Goal: Transaction & Acquisition: Book appointment/travel/reservation

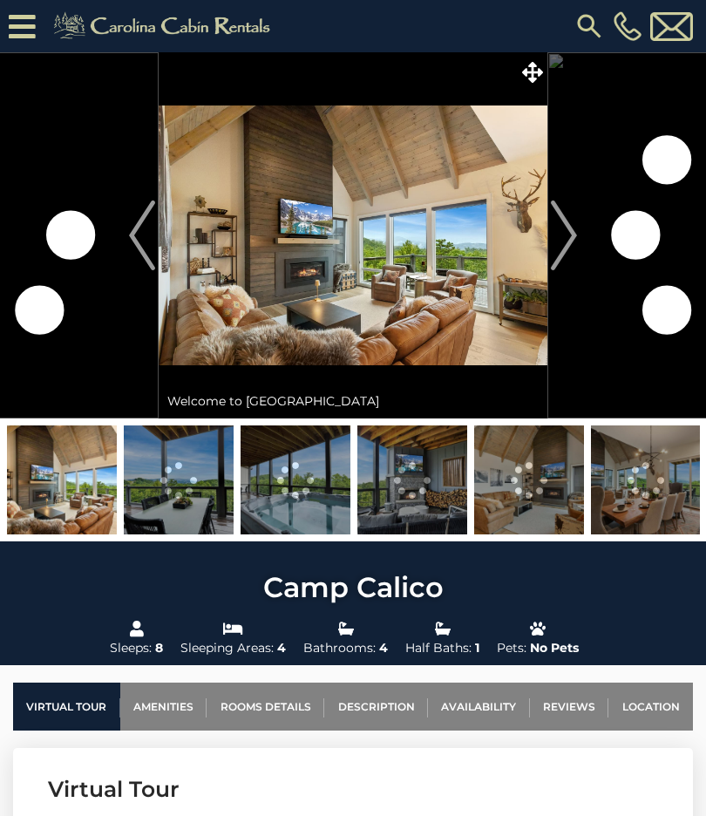
click at [521, 496] on img at bounding box center [529, 479] width 110 height 109
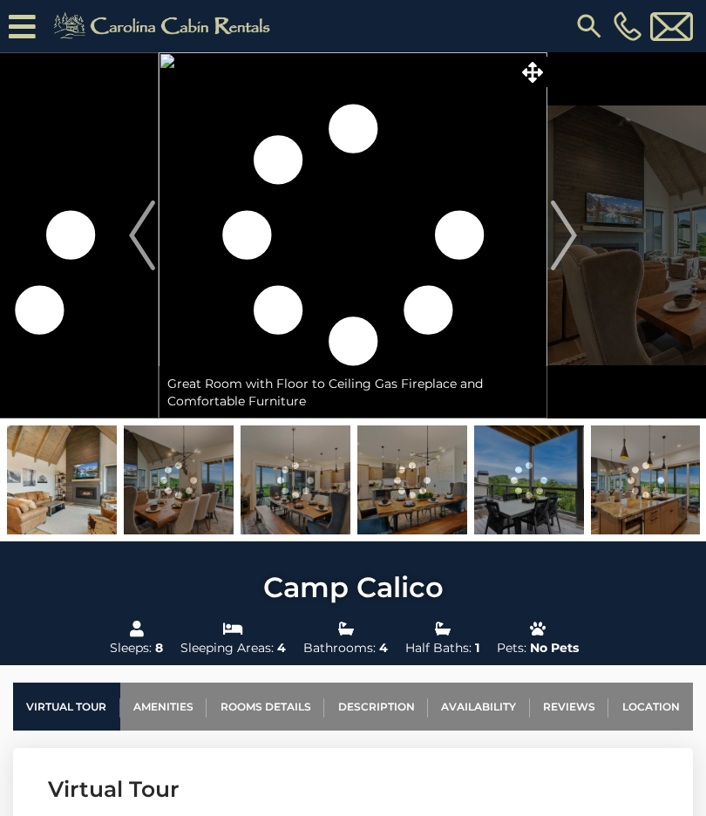
click at [640, 513] on img at bounding box center [646, 479] width 110 height 109
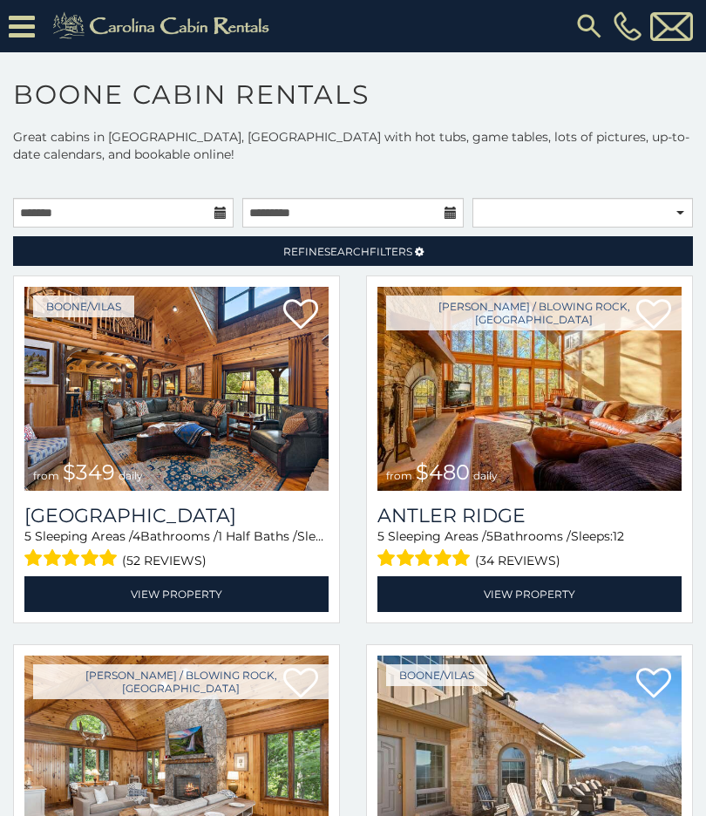
click at [39, 24] on link at bounding box center [163, 22] width 249 height 44
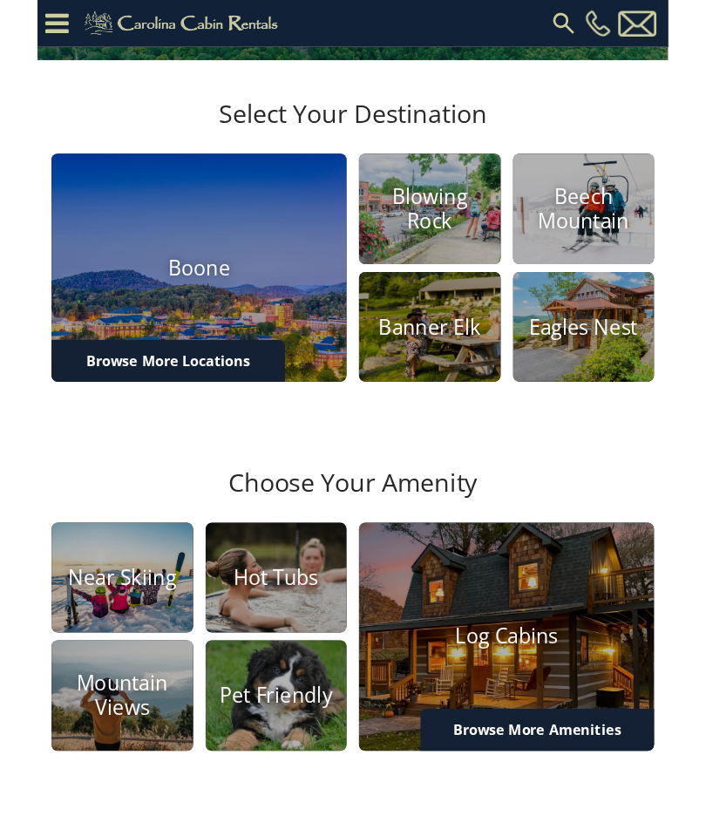
scroll to position [372, 0]
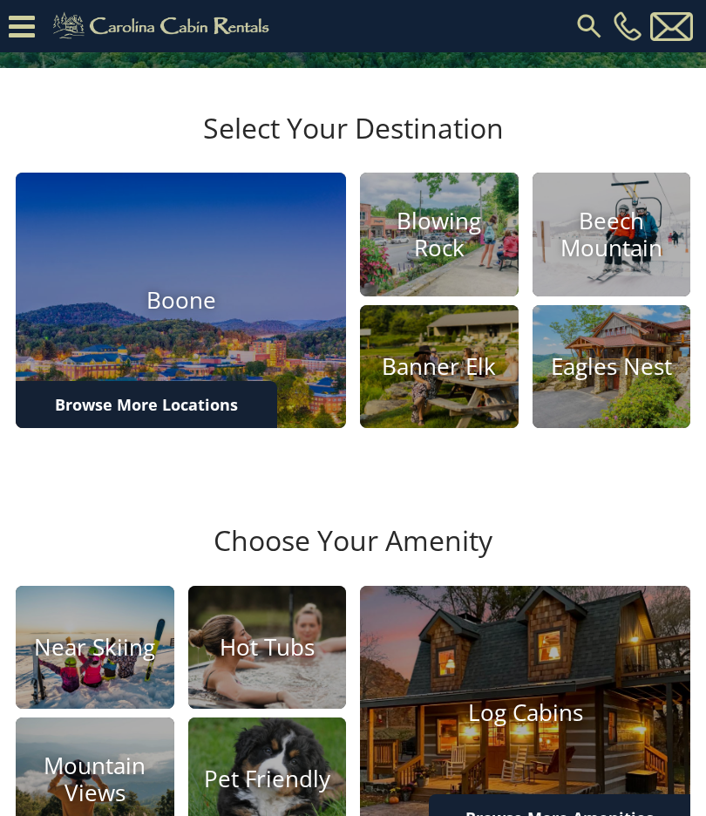
click at [447, 262] on h4 "Blowing Rock" at bounding box center [439, 234] width 159 height 54
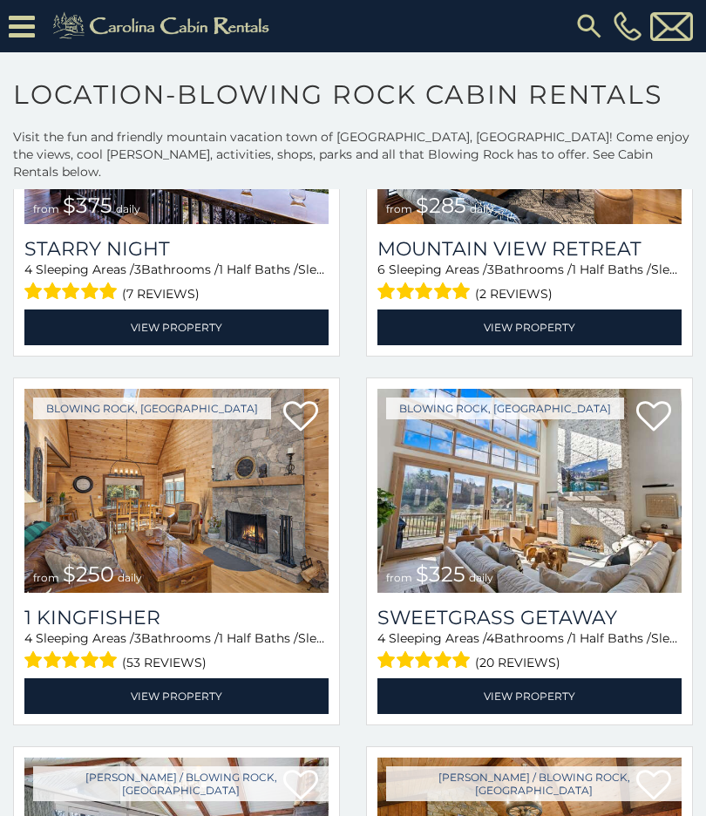
scroll to position [2102, 0]
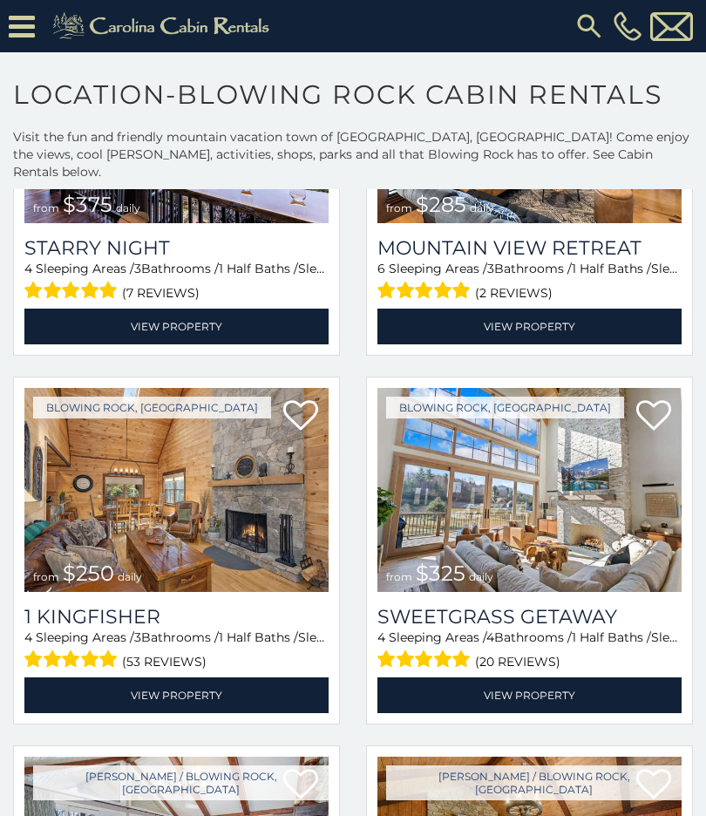
click at [604, 485] on img at bounding box center [529, 490] width 304 height 204
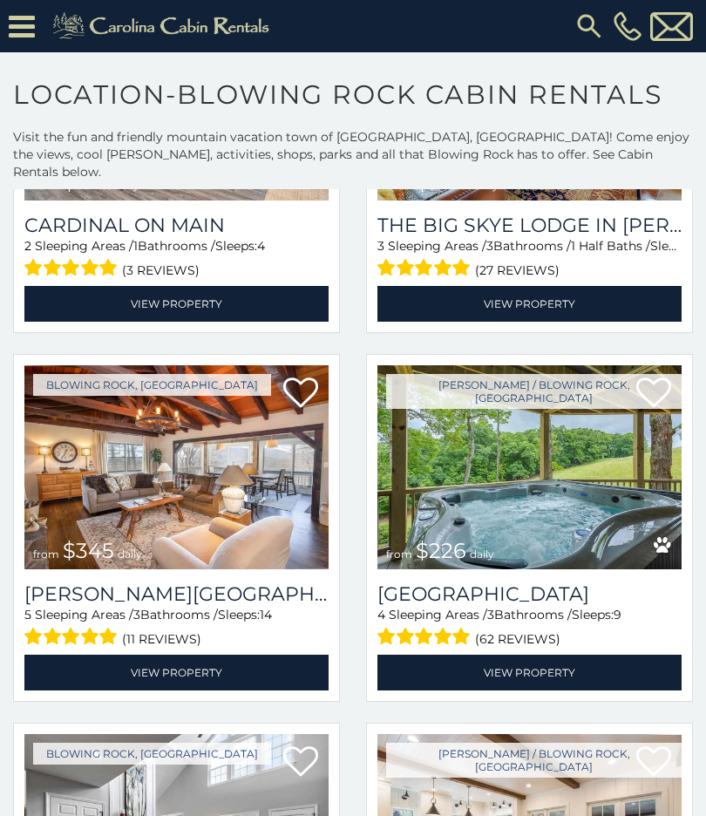
scroll to position [3602, 0]
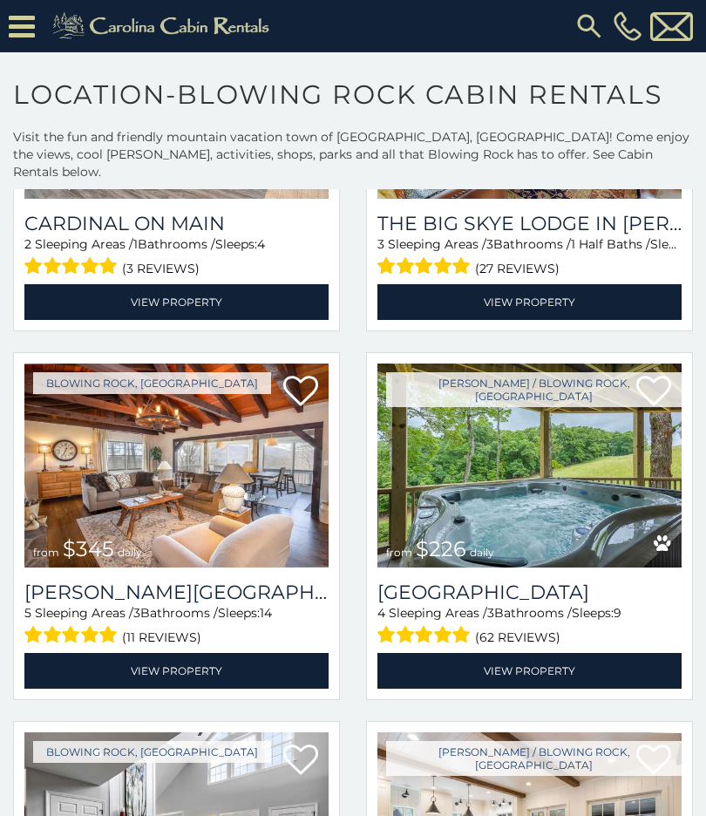
click at [502, 488] on img at bounding box center [529, 465] width 304 height 204
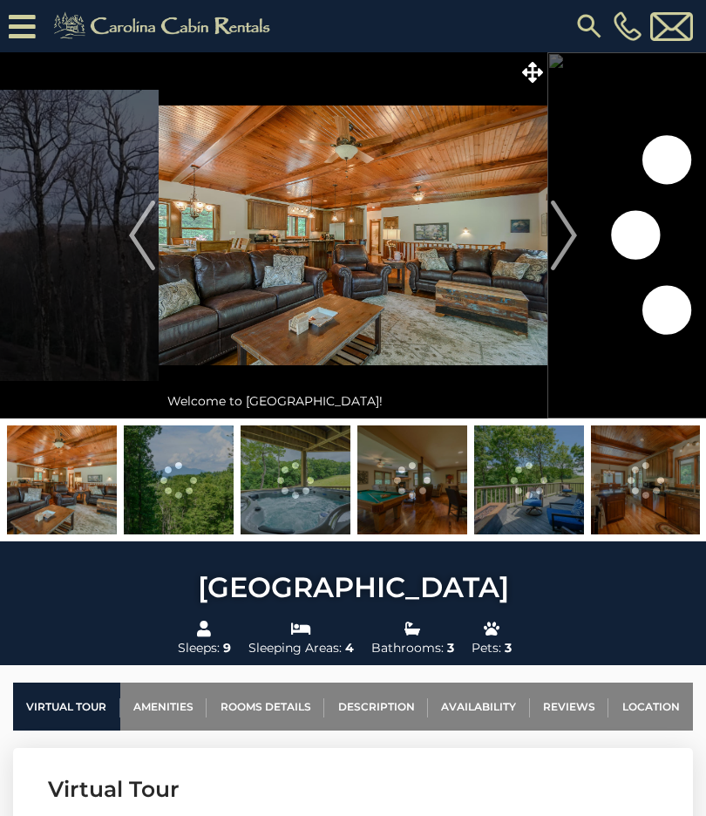
click at [502, 273] on img at bounding box center [353, 235] width 389 height 366
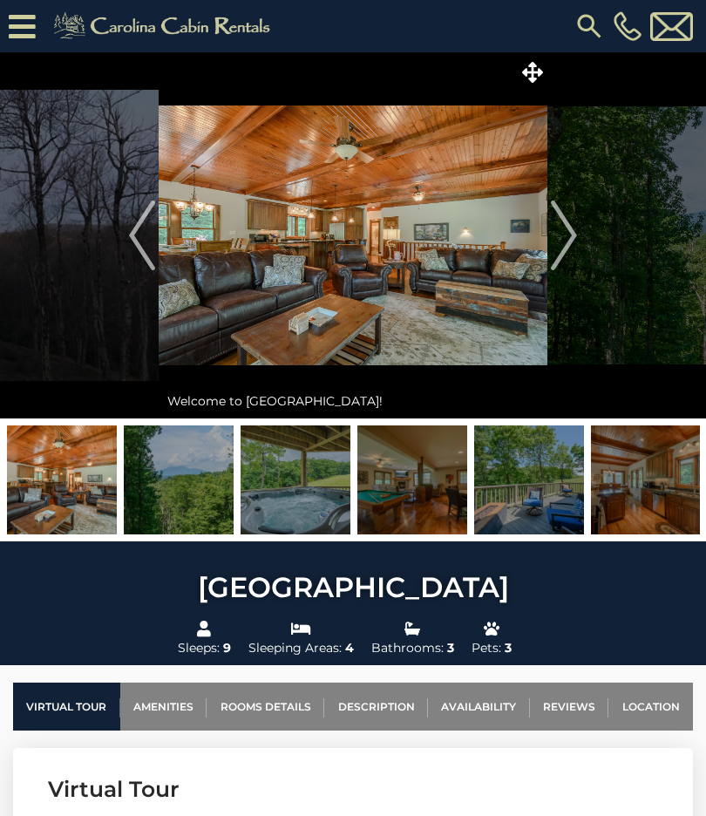
click at [559, 238] on img "Next" at bounding box center [564, 235] width 26 height 70
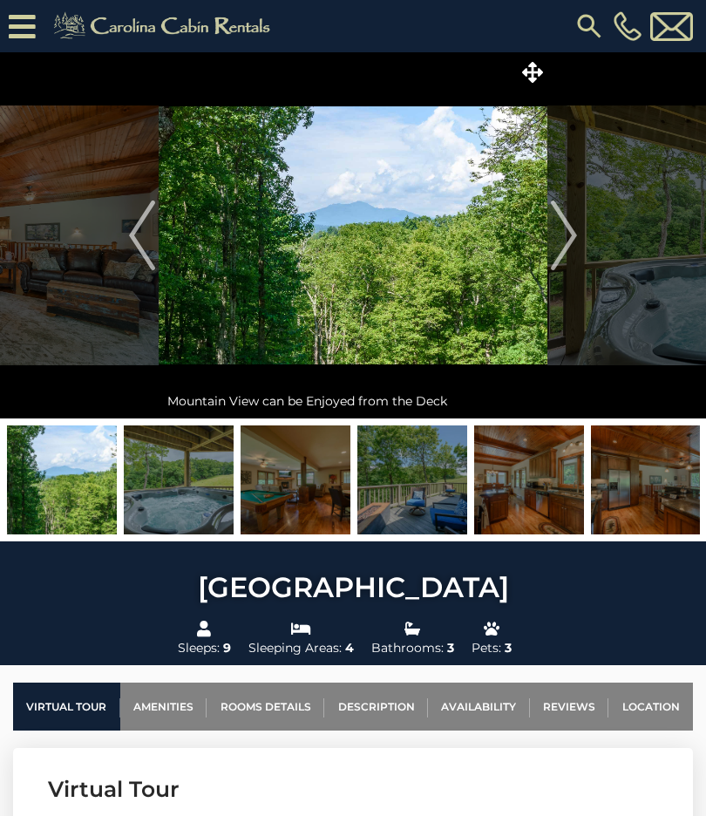
click at [567, 237] on img "Next" at bounding box center [564, 235] width 26 height 70
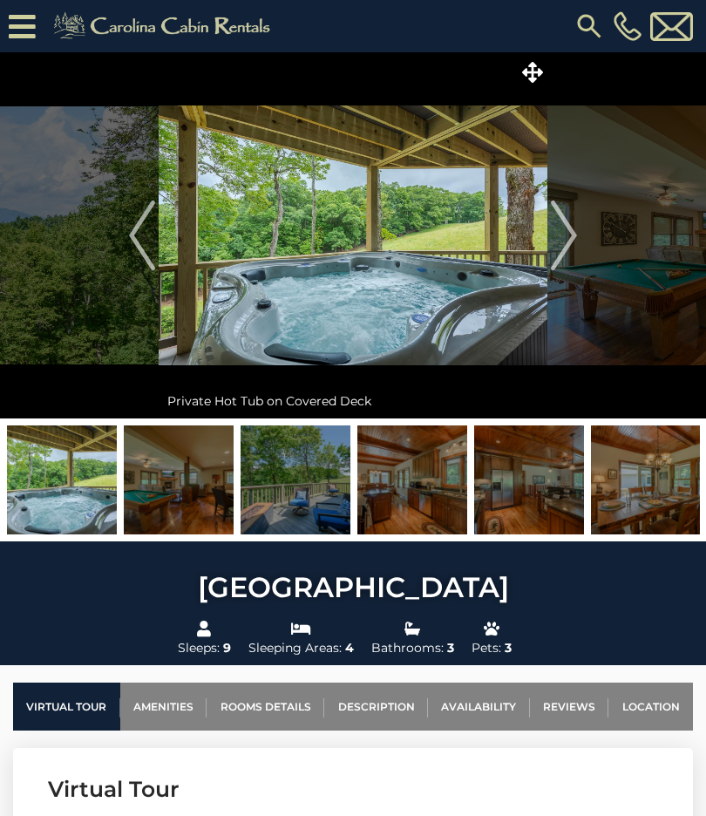
click at [567, 241] on img "Next" at bounding box center [564, 235] width 26 height 70
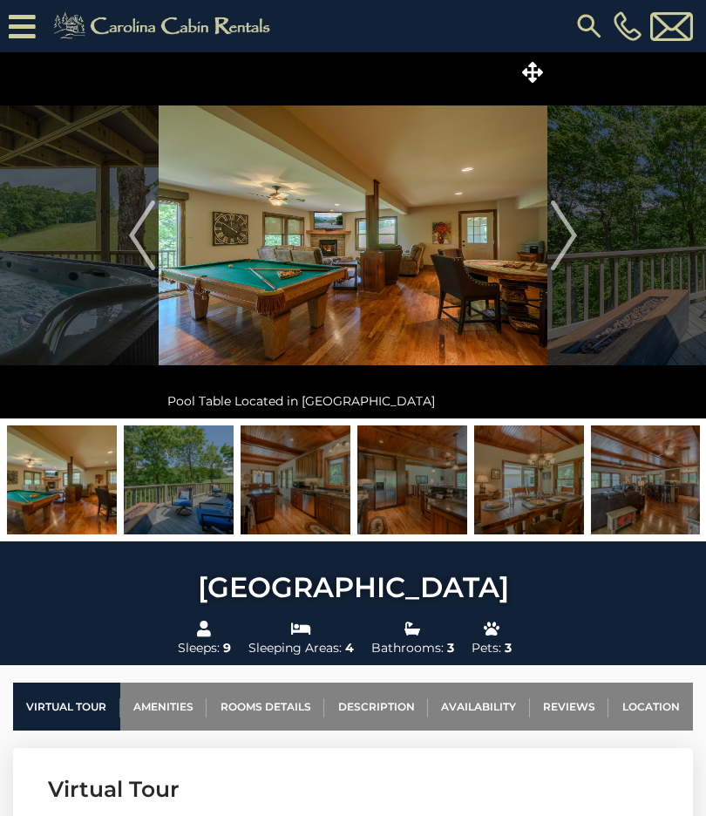
click at [563, 241] on img "Next" at bounding box center [564, 235] width 26 height 70
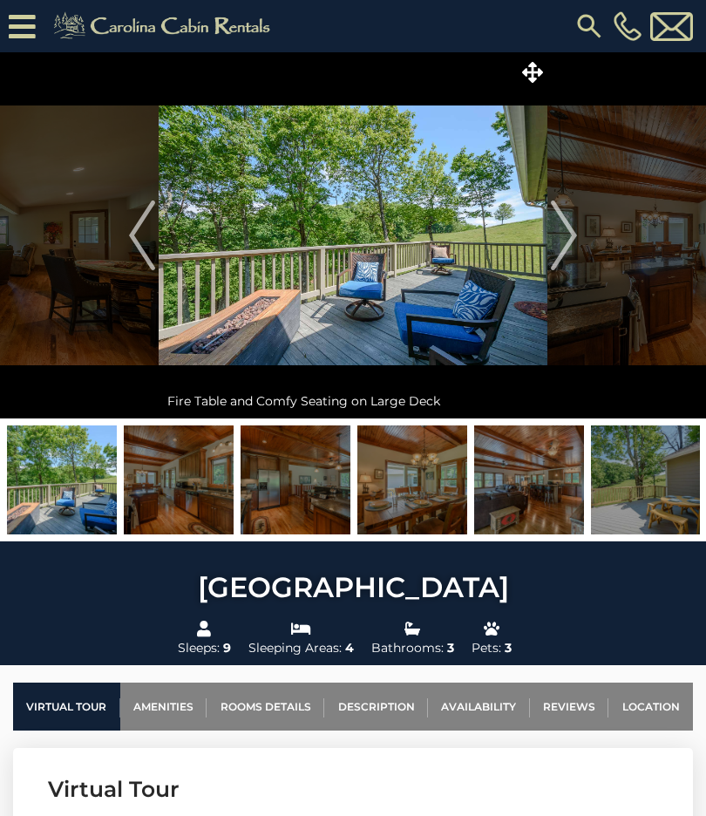
click at [556, 241] on img "Next" at bounding box center [564, 235] width 26 height 70
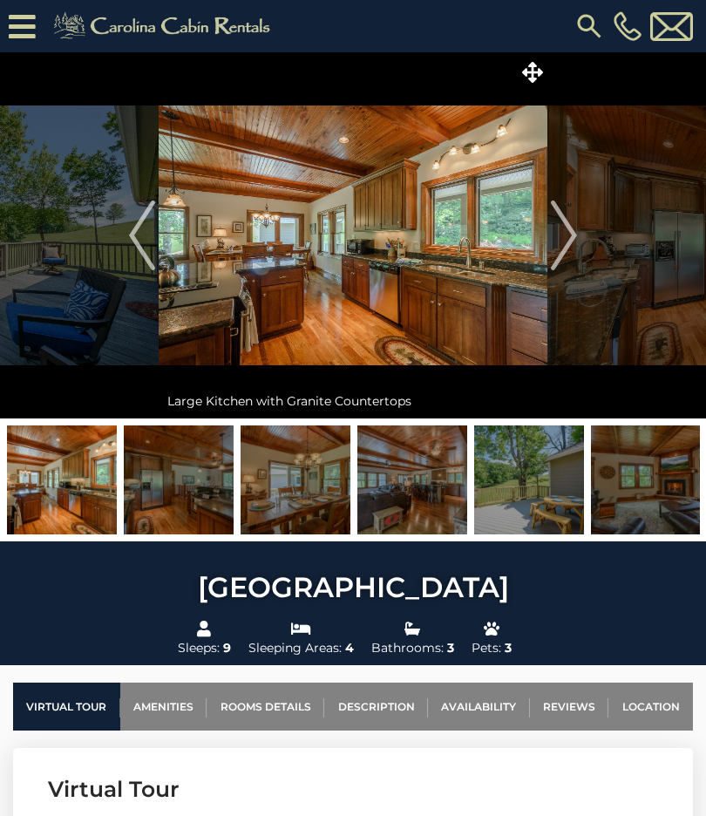
click at [560, 241] on img "Next" at bounding box center [564, 235] width 26 height 70
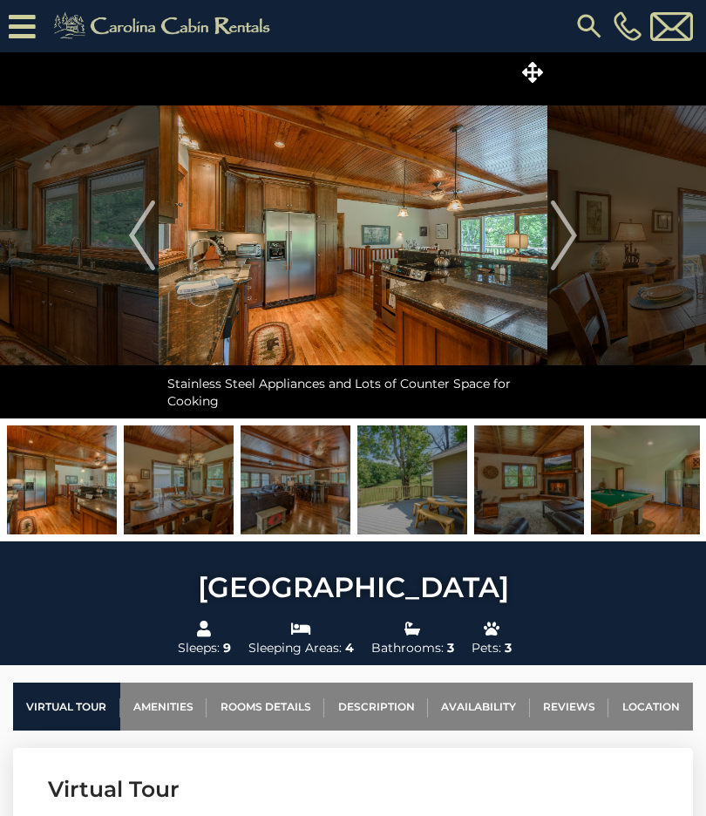
click at [564, 243] on img "Next" at bounding box center [564, 235] width 26 height 70
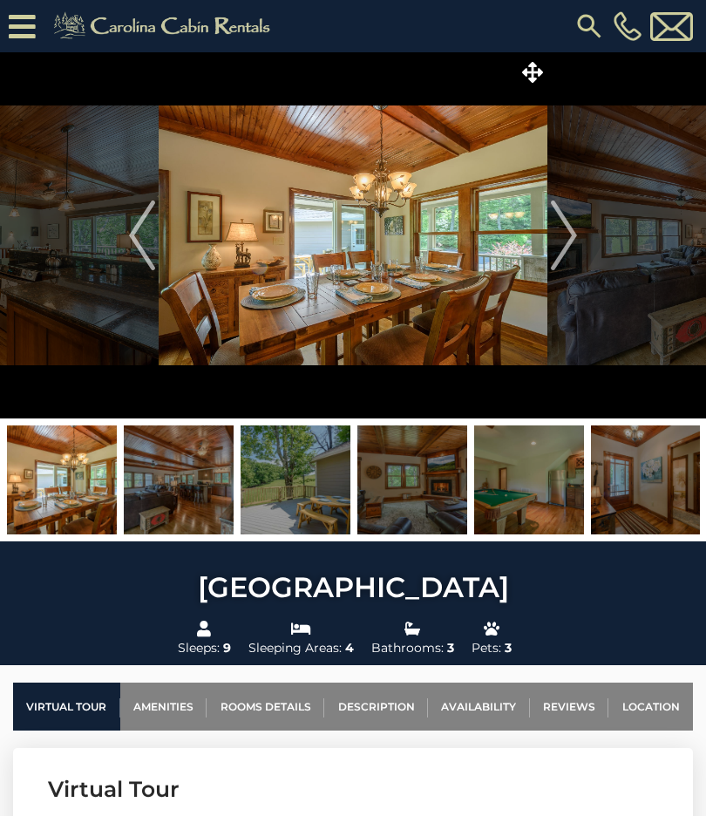
click at [554, 238] on img "Next" at bounding box center [564, 235] width 26 height 70
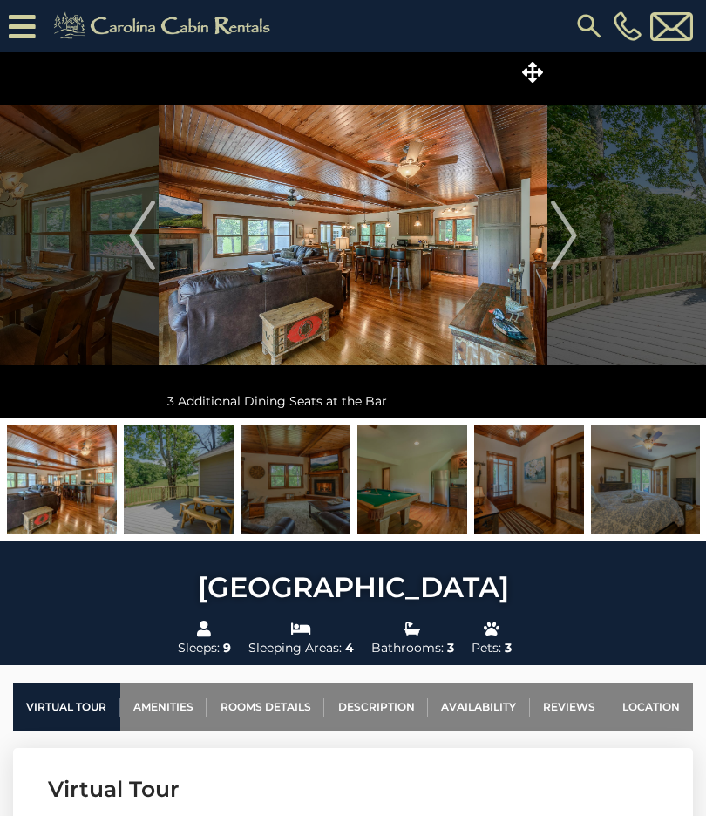
click at [554, 234] on img "Next" at bounding box center [564, 235] width 26 height 70
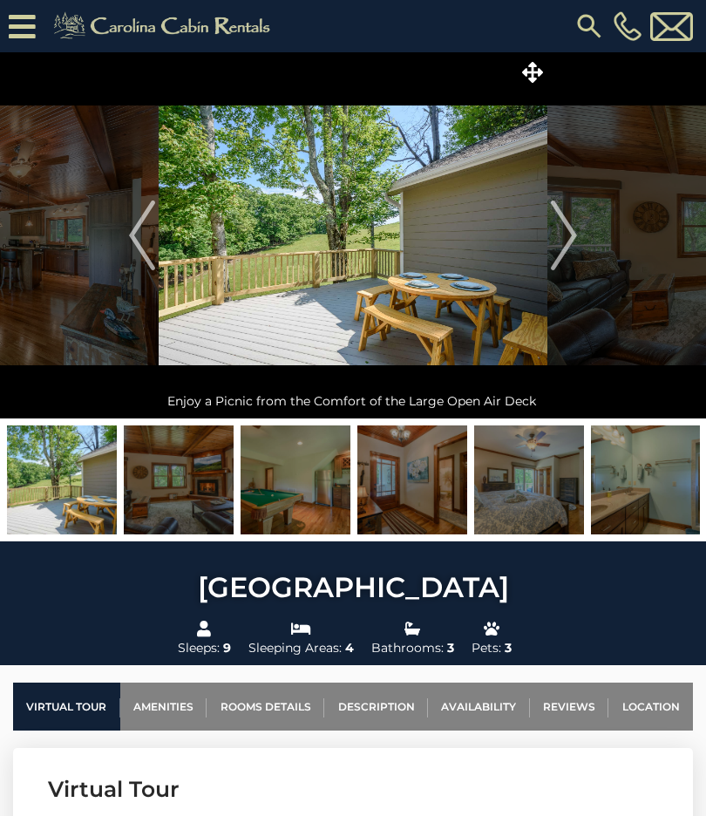
click at [559, 234] on img "Next" at bounding box center [564, 235] width 26 height 70
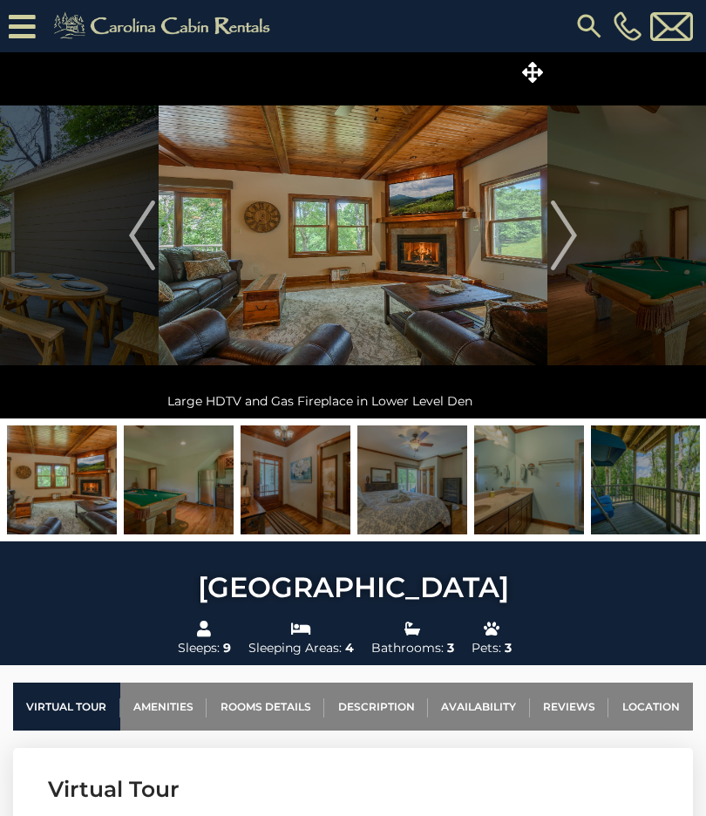
click at [561, 245] on img "Next" at bounding box center [564, 235] width 26 height 70
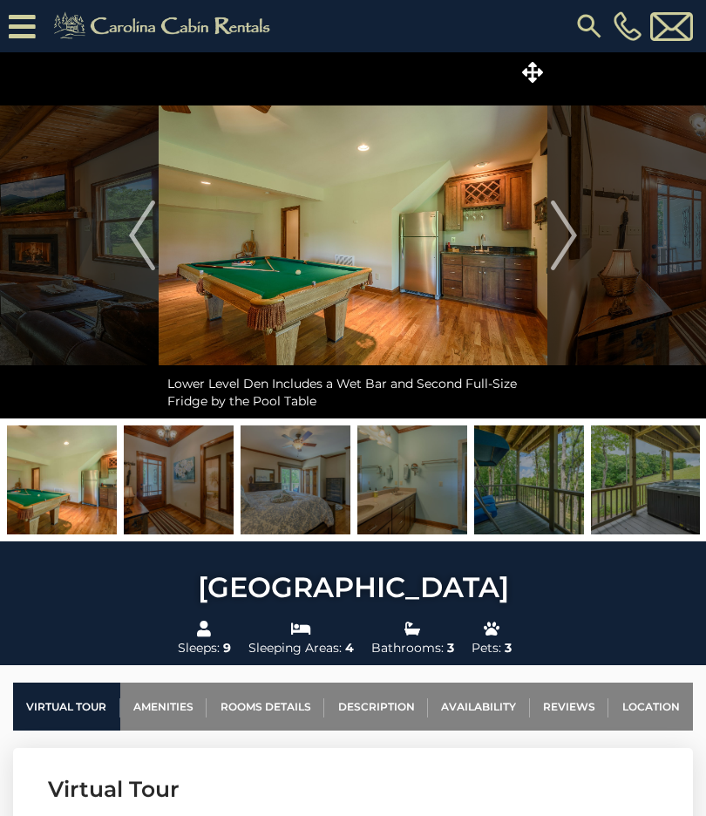
click at [563, 243] on img "Next" at bounding box center [564, 235] width 26 height 70
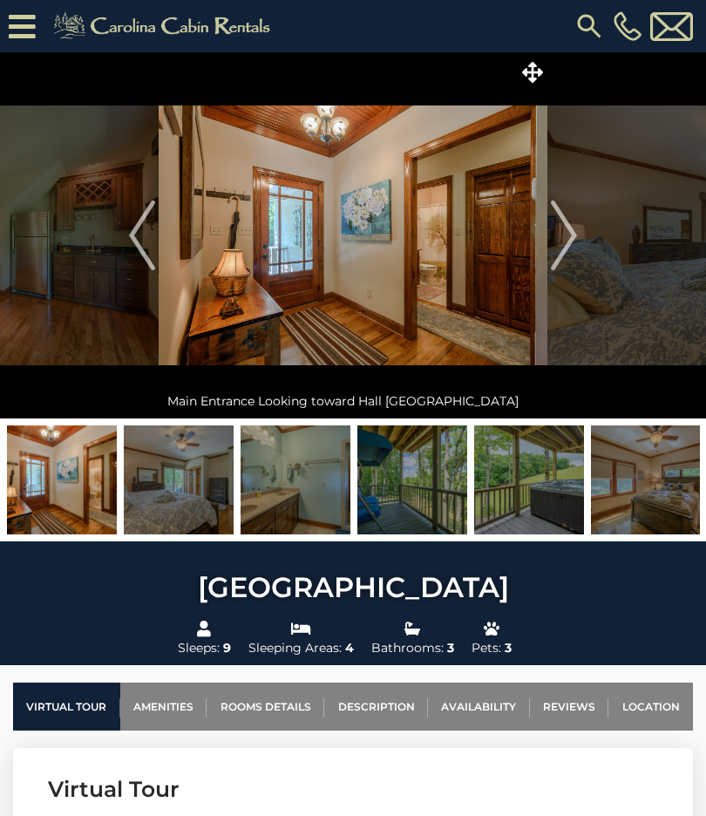
click at [557, 247] on img "Next" at bounding box center [564, 235] width 26 height 70
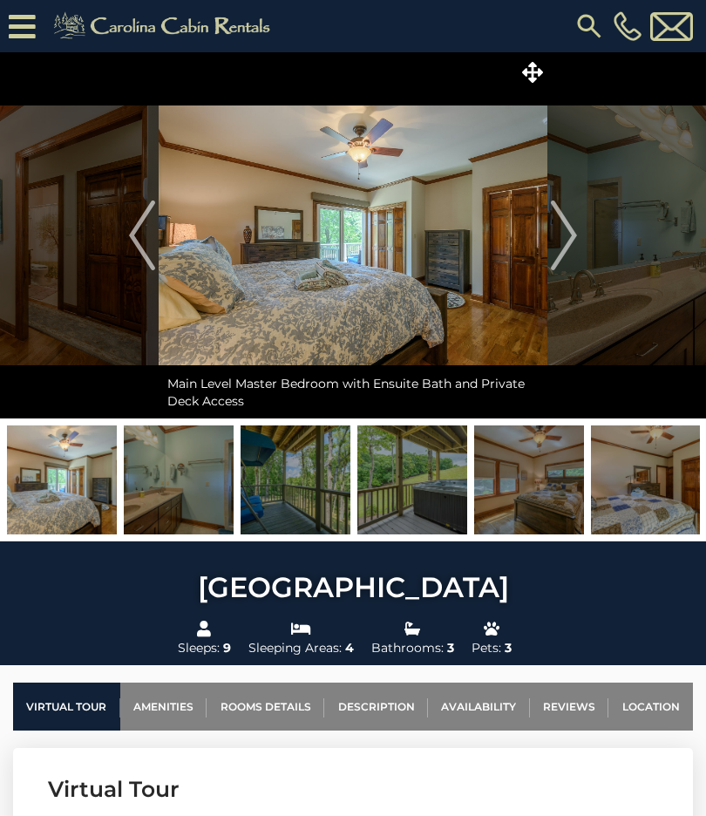
click at [555, 244] on img "Next" at bounding box center [564, 235] width 26 height 70
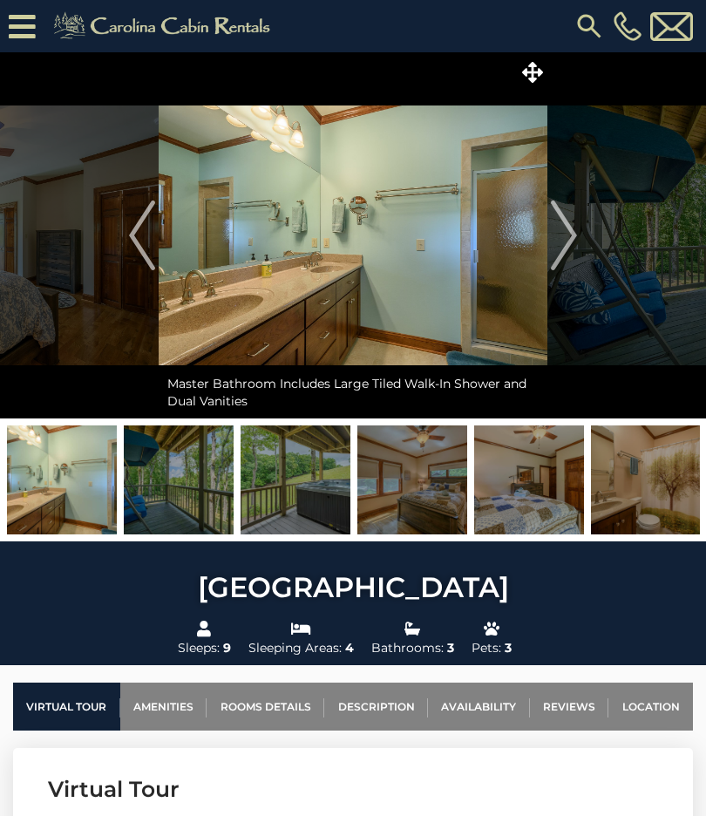
click at [554, 249] on img "Next" at bounding box center [564, 235] width 26 height 70
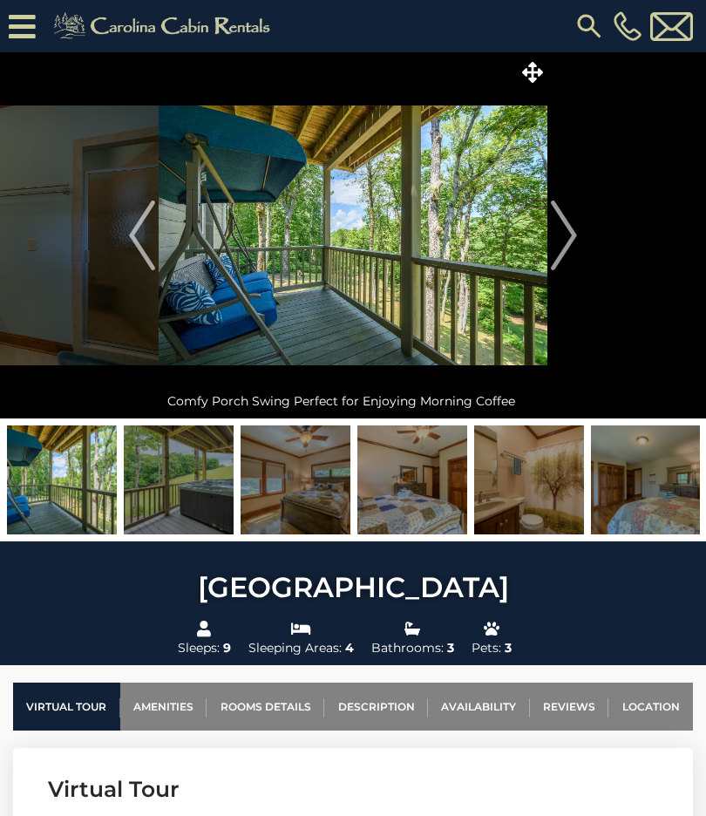
click at [551, 251] on img "Next" at bounding box center [564, 235] width 26 height 70
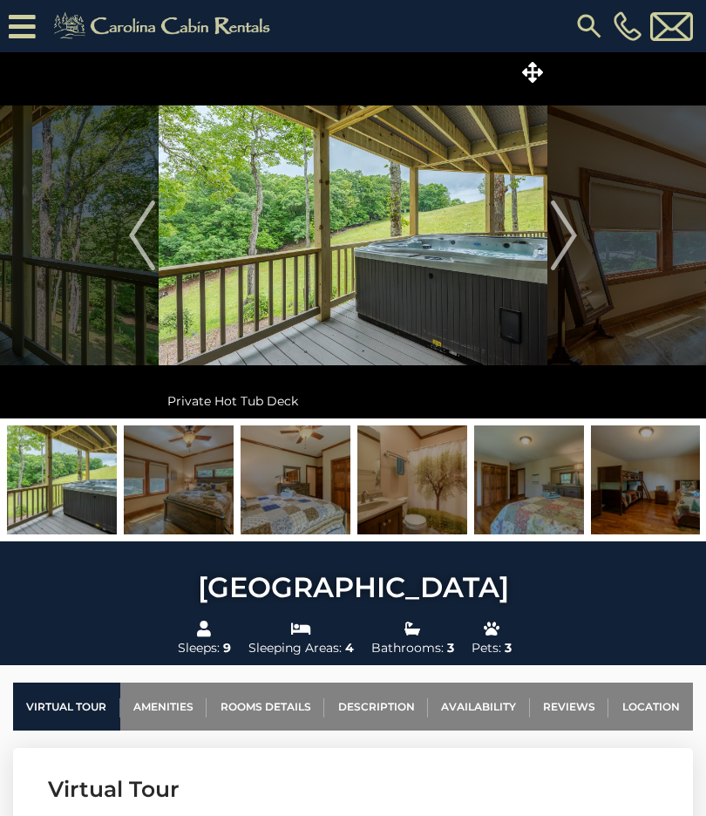
click at [548, 246] on button "Next" at bounding box center [563, 235] width 33 height 366
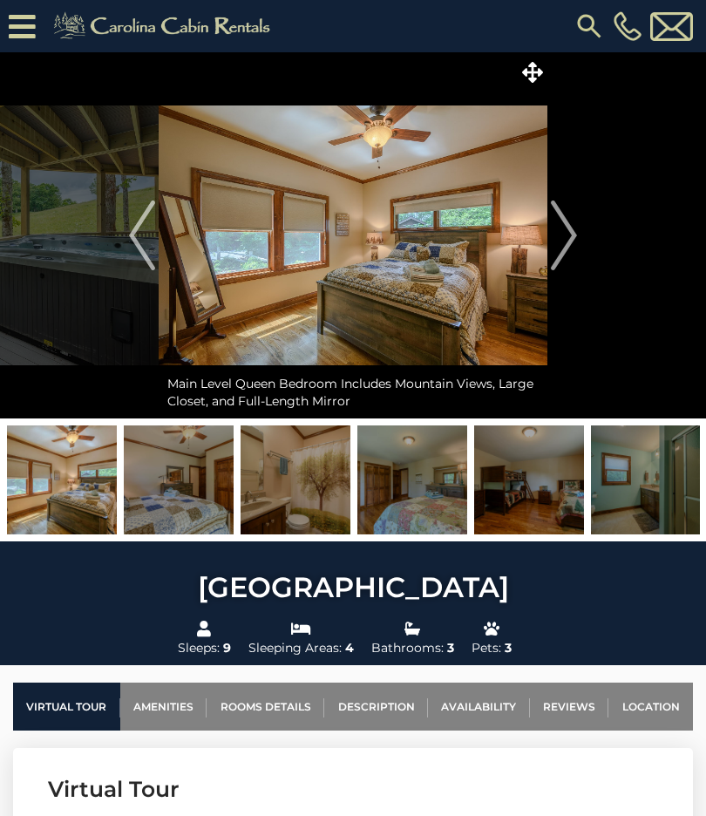
click at [552, 243] on img "Next" at bounding box center [564, 235] width 26 height 70
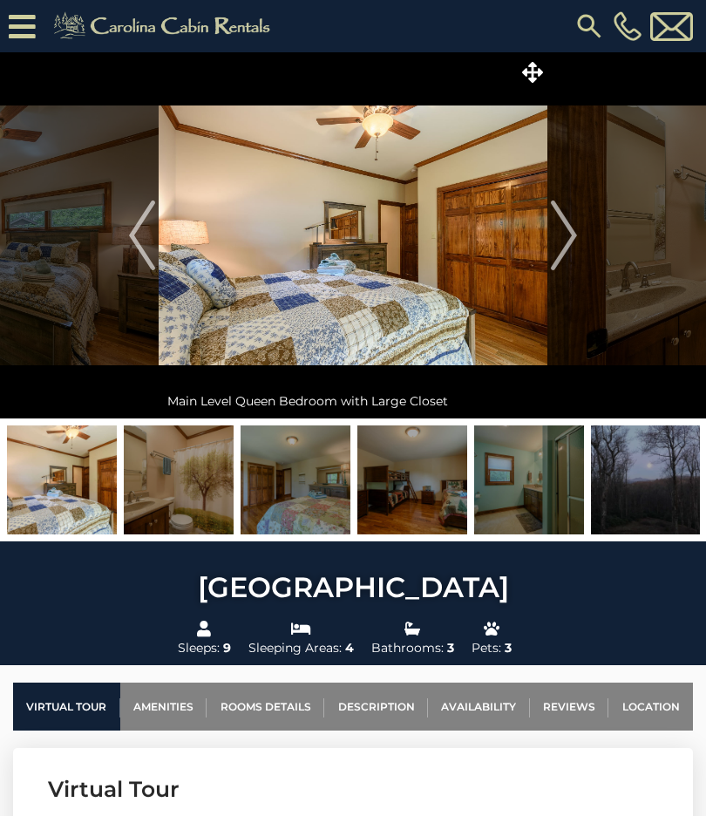
click at [548, 251] on button "Next" at bounding box center [563, 235] width 33 height 366
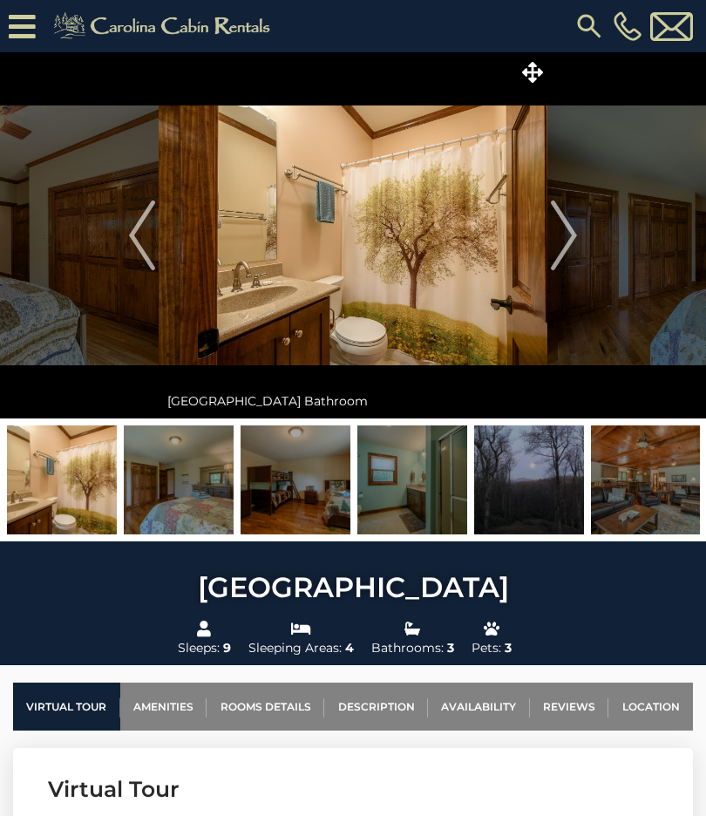
click at [551, 254] on img "Next" at bounding box center [564, 235] width 26 height 70
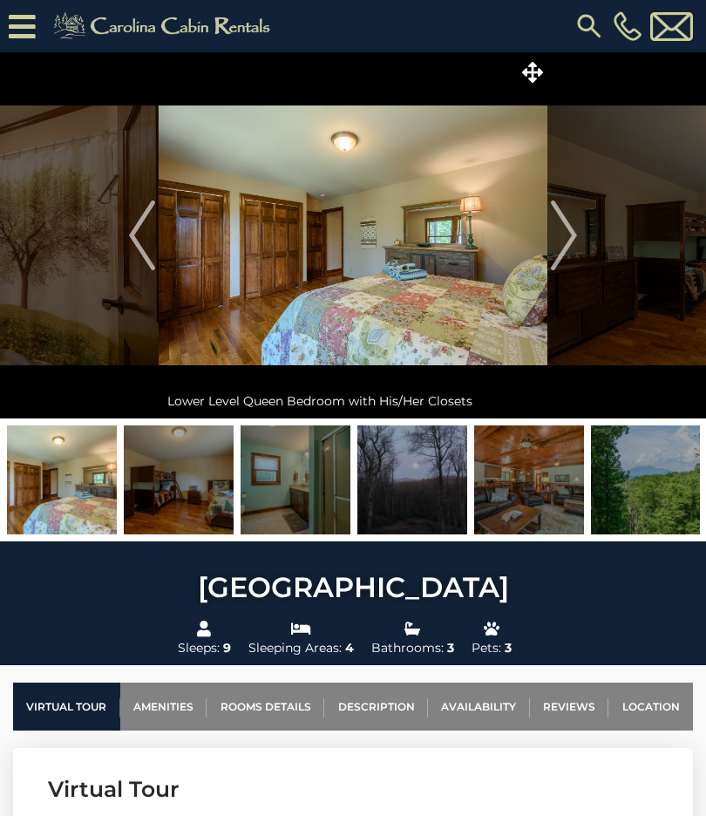
click at [557, 250] on img "Next" at bounding box center [564, 235] width 26 height 70
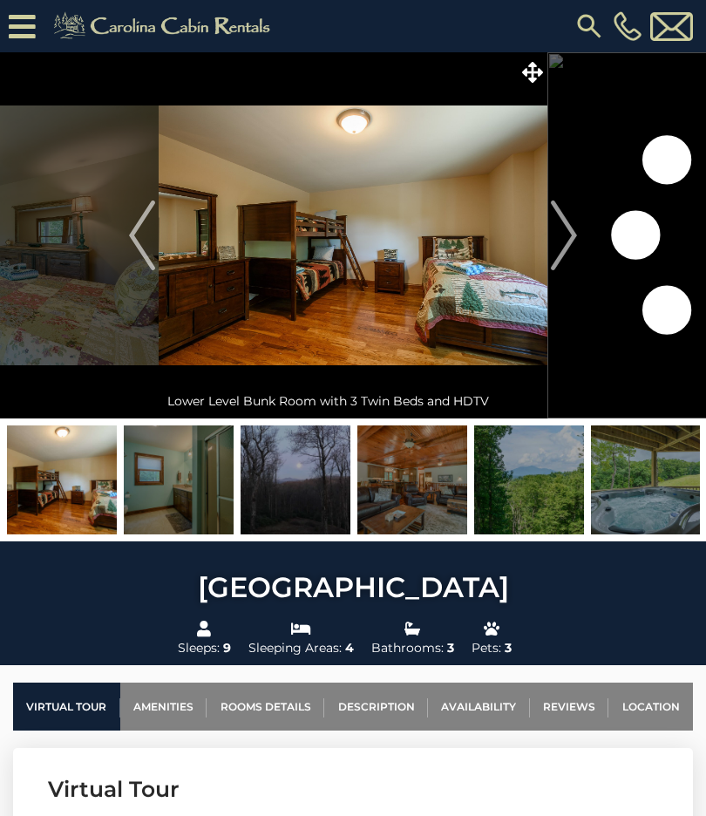
click at [547, 248] on button "Next" at bounding box center [563, 235] width 33 height 366
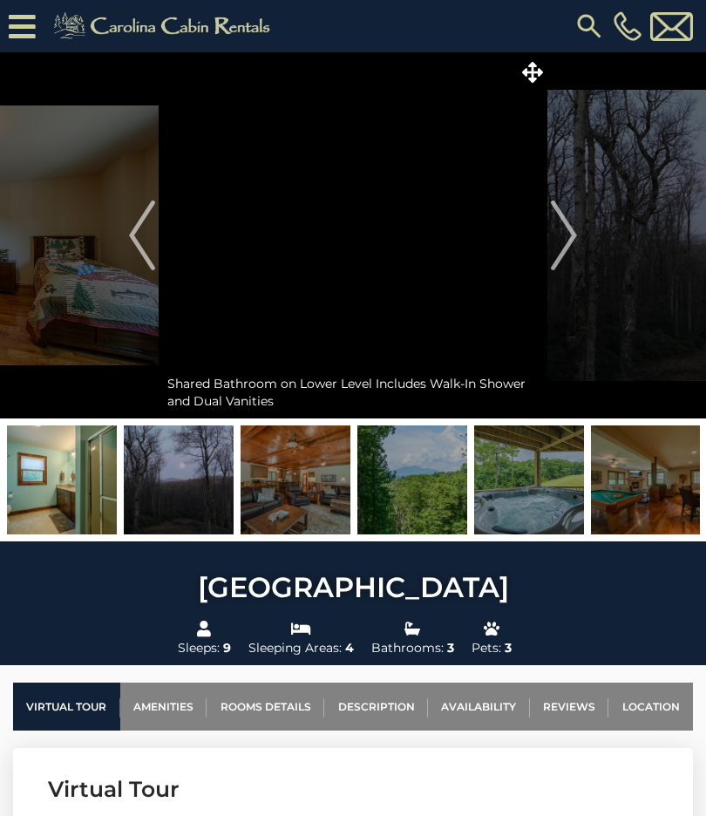
click at [551, 241] on img "Next" at bounding box center [564, 235] width 26 height 70
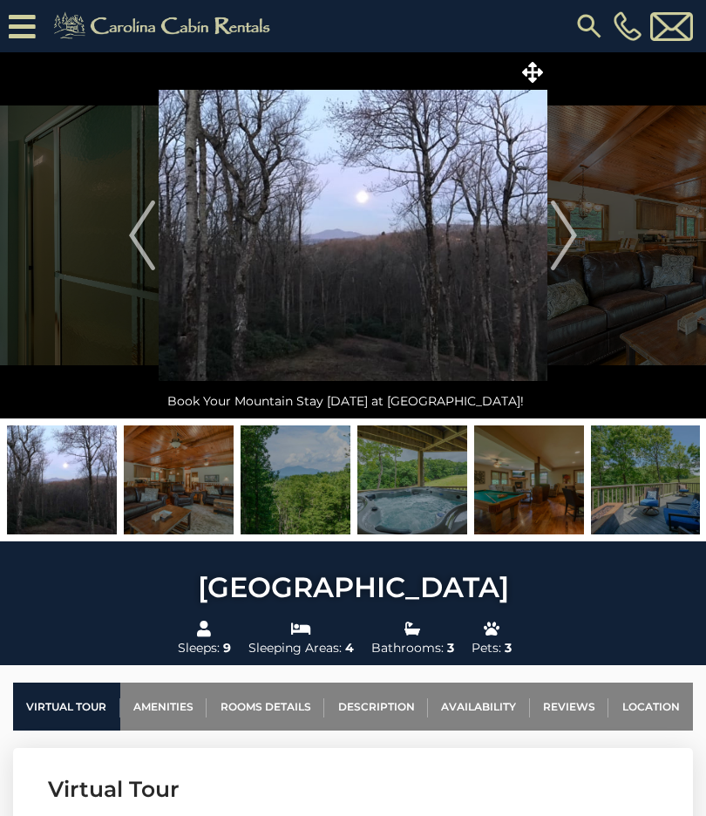
click at [558, 232] on img "Next" at bounding box center [564, 235] width 26 height 70
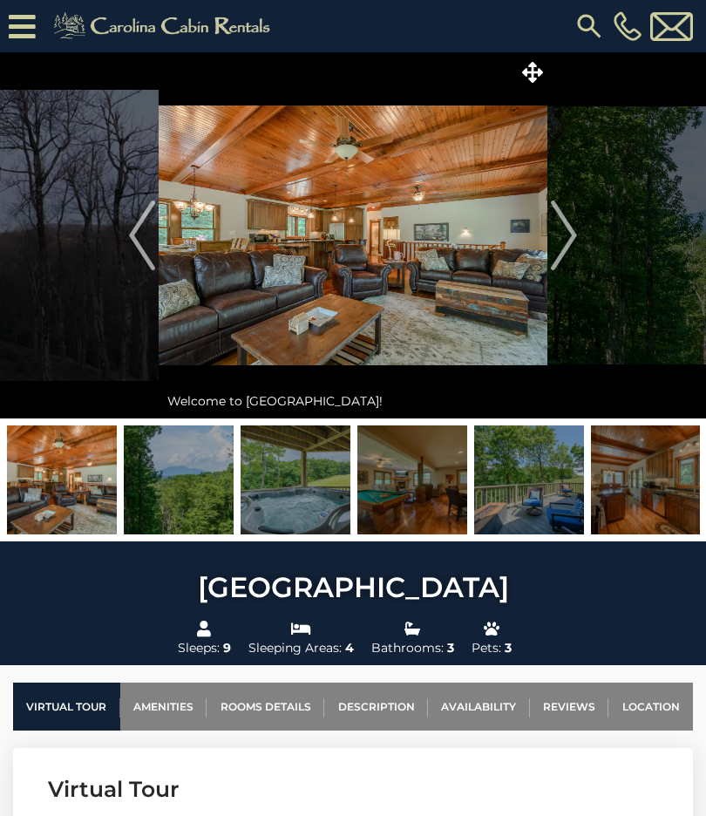
click at [543, 249] on img at bounding box center [353, 235] width 389 height 366
click at [555, 250] on img "Next" at bounding box center [564, 235] width 26 height 70
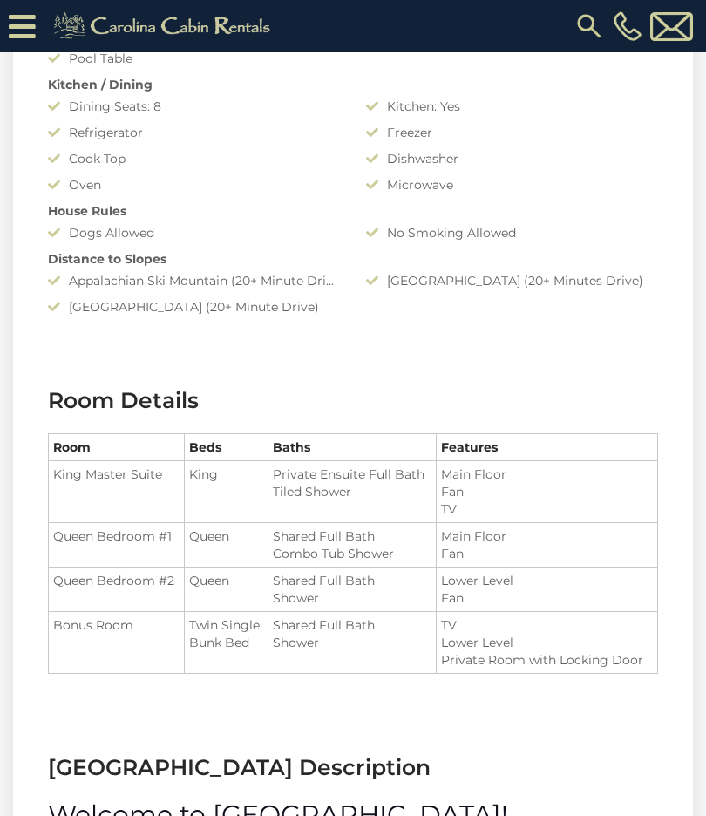
scroll to position [1559, 0]
